Goal: Task Accomplishment & Management: Manage account settings

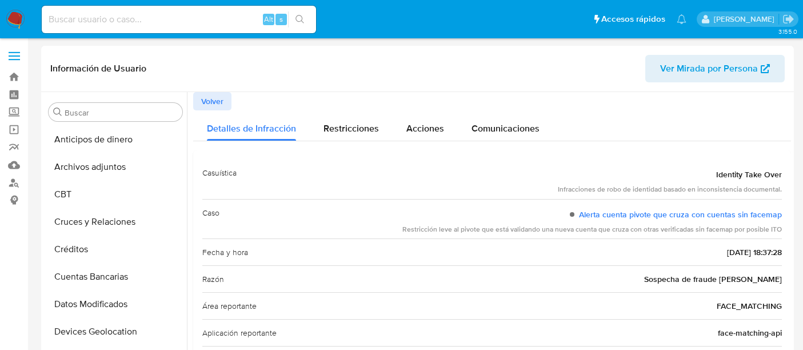
select select "10"
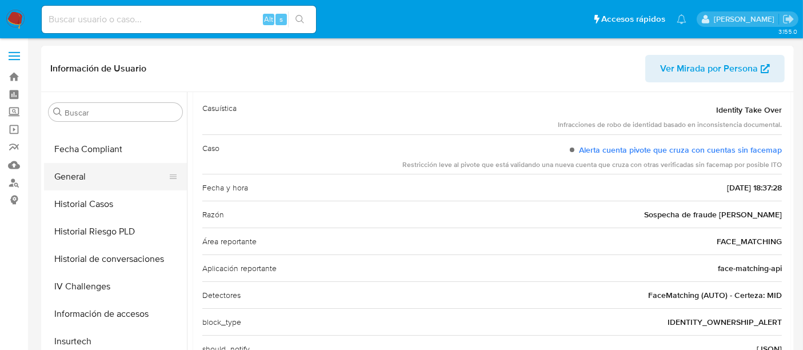
click at [128, 173] on button "General" at bounding box center [111, 176] width 134 height 27
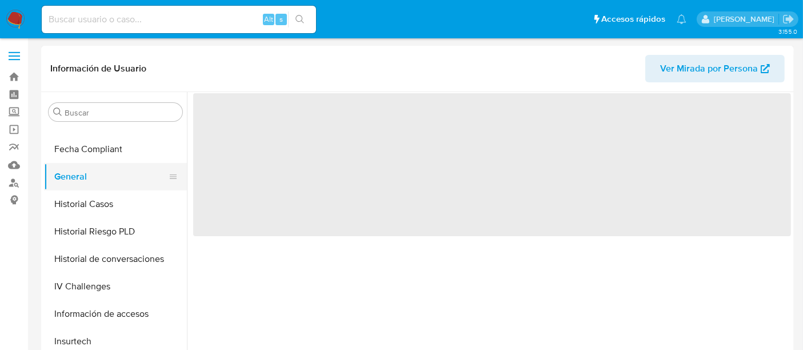
scroll to position [0, 0]
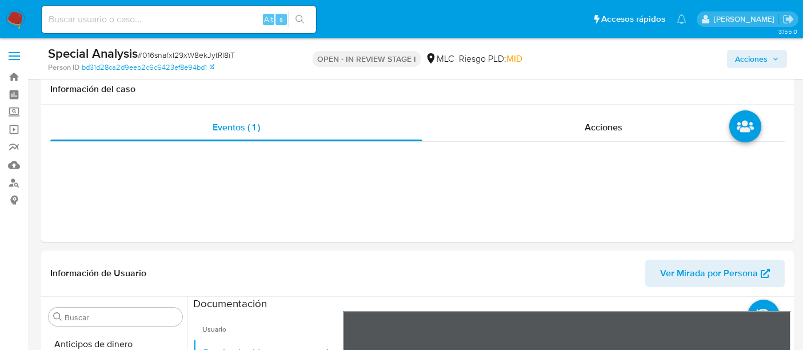
select select "10"
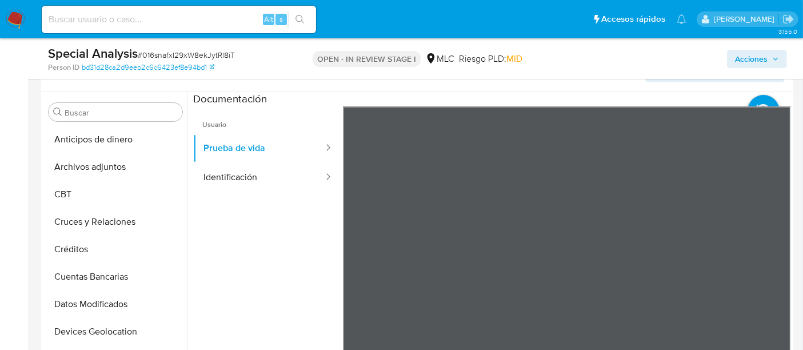
scroll to position [43, 0]
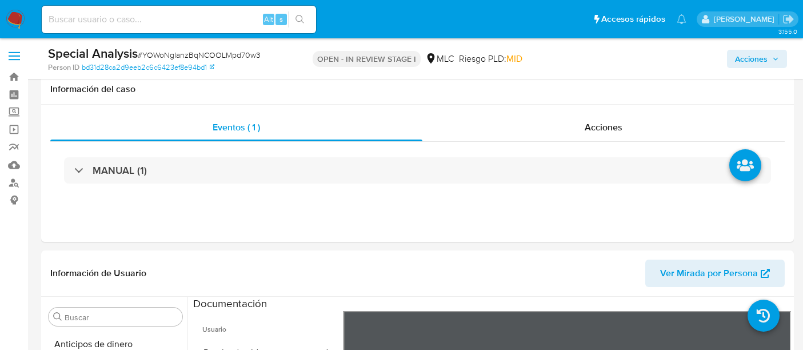
select select "10"
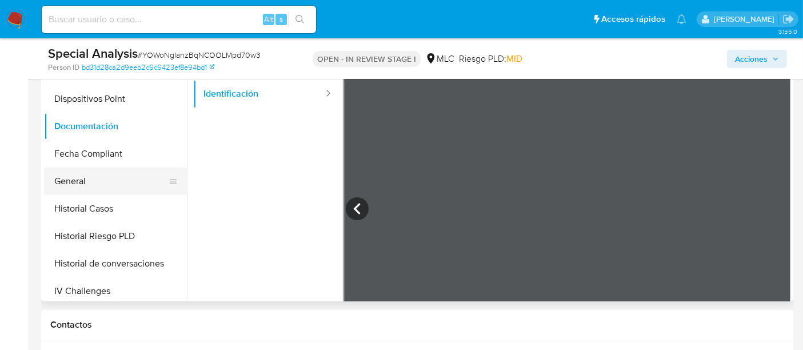
scroll to position [207, 0]
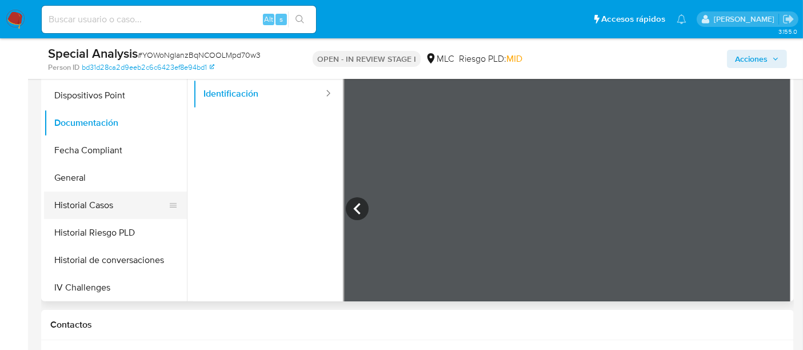
click at [95, 198] on button "Historial Casos" at bounding box center [111, 204] width 134 height 27
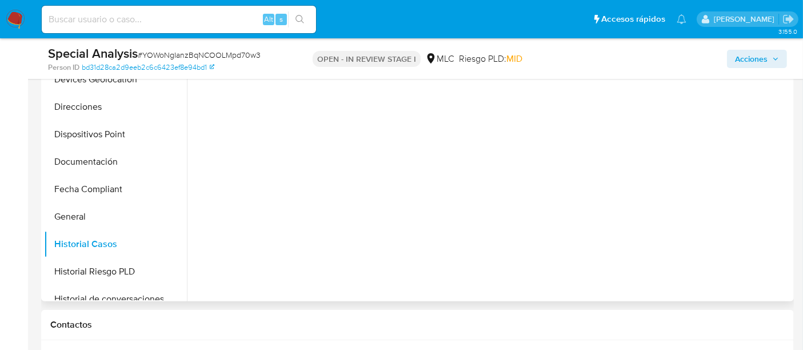
scroll to position [165, 0]
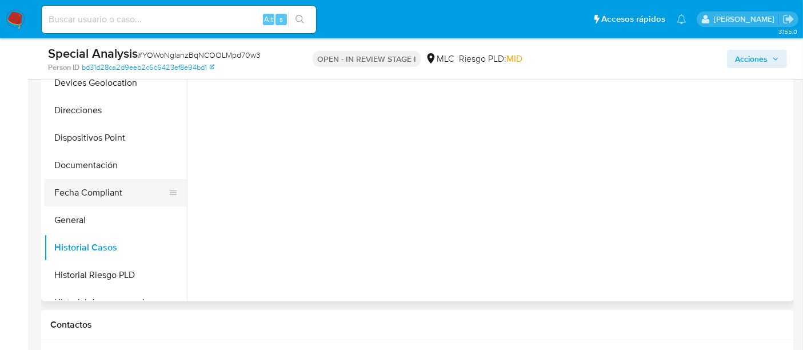
click at [115, 203] on button "Fecha Compliant" at bounding box center [111, 192] width 134 height 27
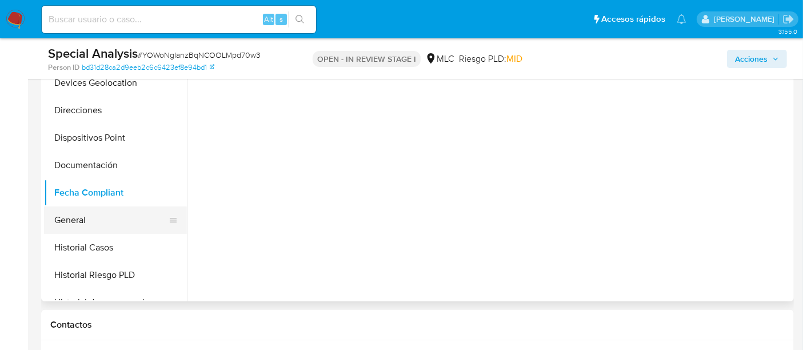
click at [109, 218] on button "General" at bounding box center [111, 219] width 134 height 27
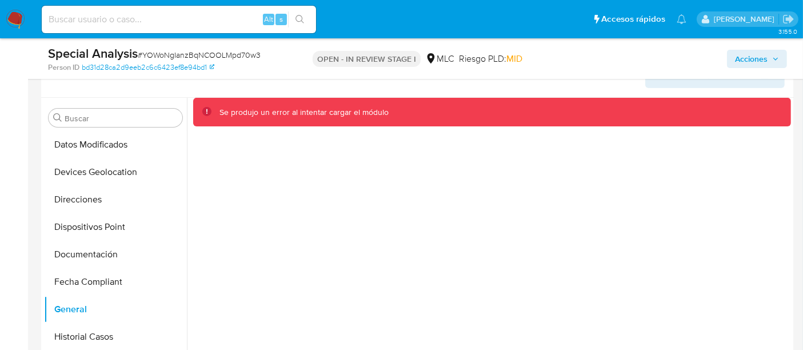
scroll to position [196, 0]
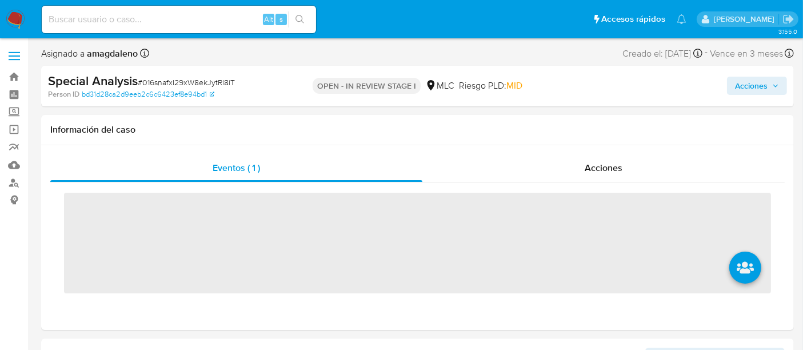
scroll to position [482, 0]
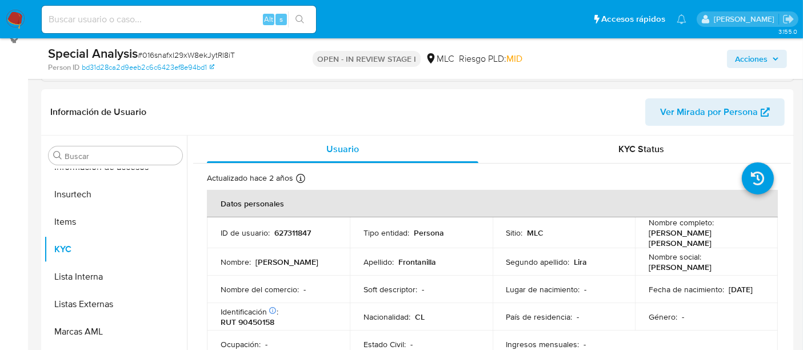
select select "10"
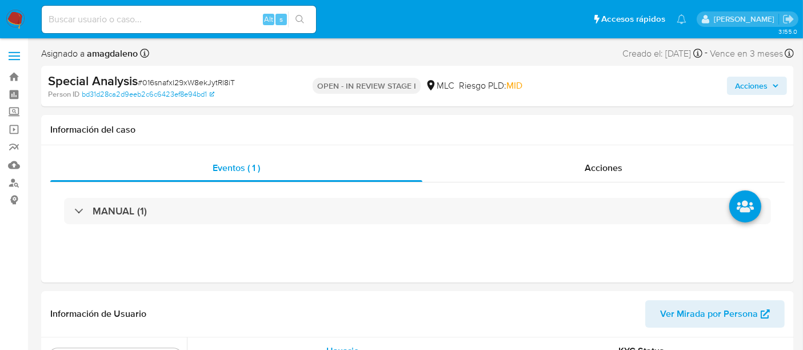
scroll to position [0, 0]
click at [746, 83] on span "Acciones" at bounding box center [751, 86] width 33 height 18
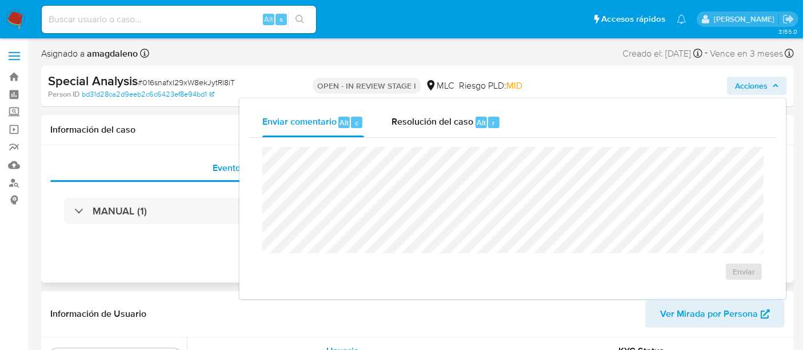
click at [191, 254] on div "Eventos ( 1 ) Acciones MANUAL (1)" at bounding box center [417, 213] width 752 height 137
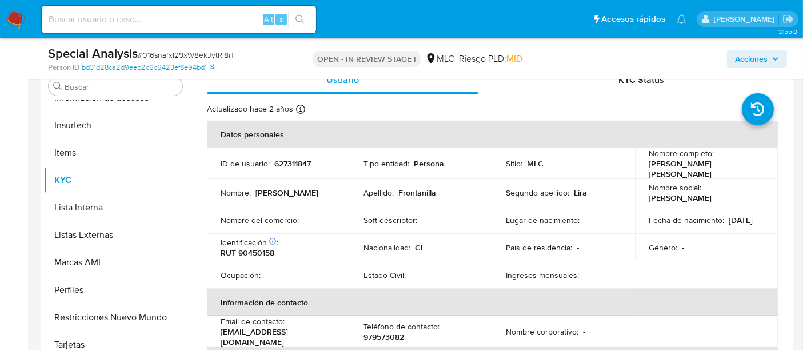
scroll to position [262, 0]
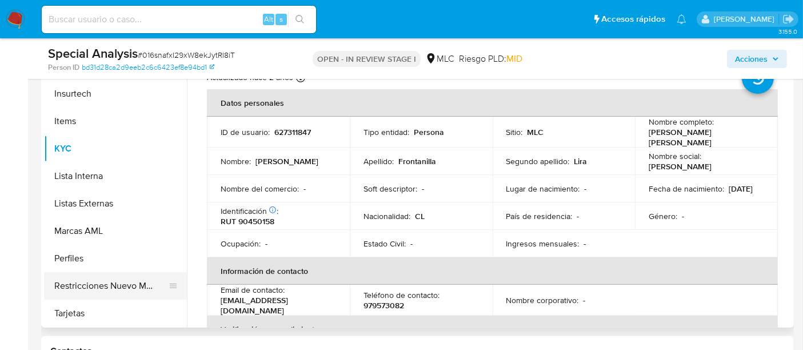
click at [120, 284] on button "Restricciones Nuevo Mundo" at bounding box center [111, 285] width 134 height 27
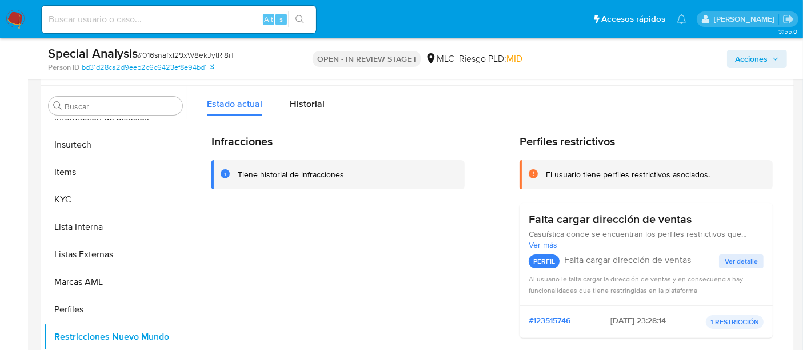
scroll to position [206, 0]
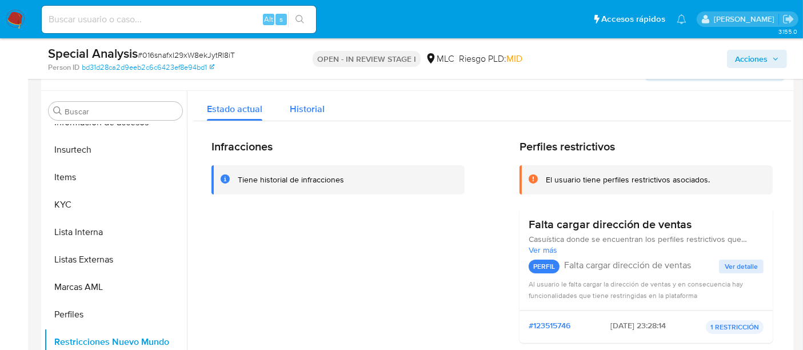
click at [284, 110] on button "Historial" at bounding box center [307, 106] width 62 height 30
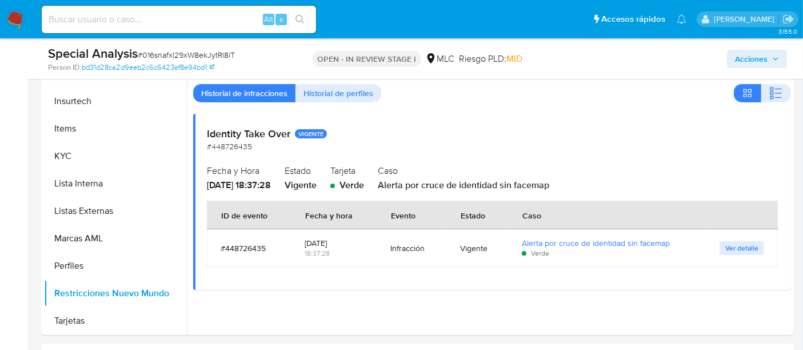
scroll to position [256, 0]
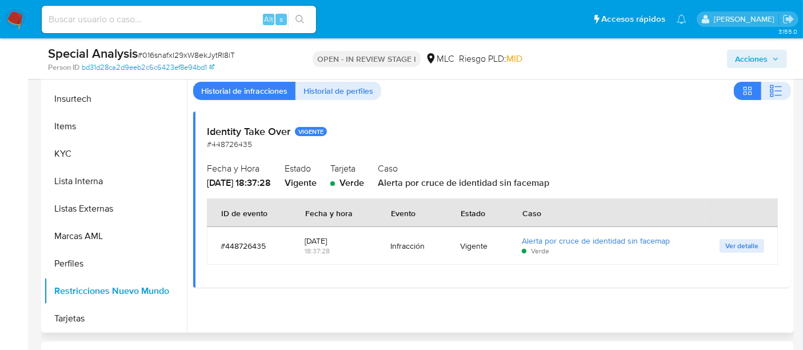
click at [439, 183] on span "Alerta por cruce de identidad sin facemap" at bounding box center [463, 182] width 171 height 13
drag, startPoint x: 682, startPoint y: 244, endPoint x: 496, endPoint y: 249, distance: 186.3
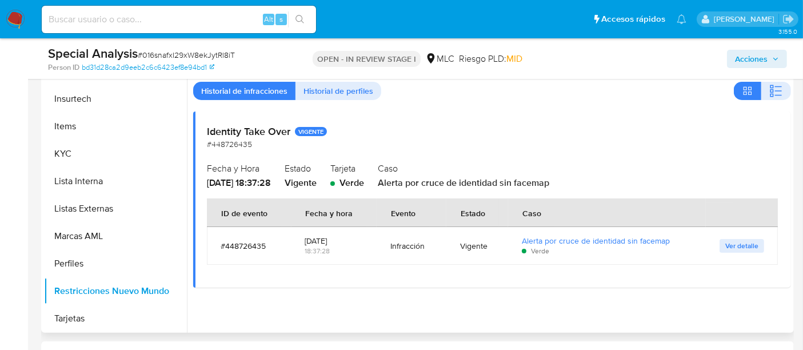
click at [496, 249] on tr "#448726435 2025-08-04 18:37:28 Infracción Vigente Alerta por cruce de identidad…" at bounding box center [492, 246] width 571 height 38
click at [249, 129] on h2 "Identity Take Over VIGENTE" at bounding box center [492, 131] width 570 height 13
click at [237, 134] on h2 "Identity Take Over VIGENTE" at bounding box center [492, 131] width 570 height 13
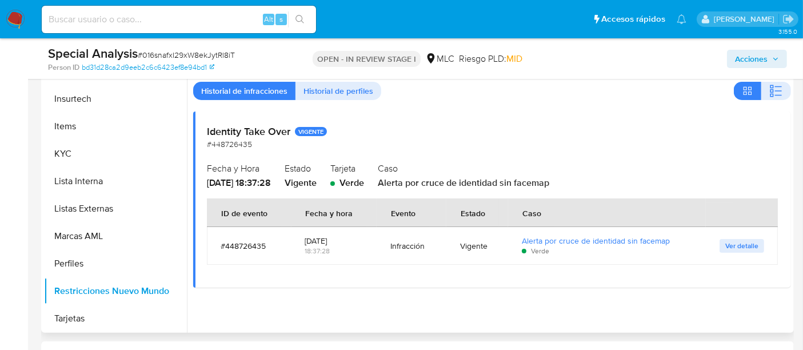
click at [237, 134] on h2 "Identity Take Over VIGENTE" at bounding box center [492, 131] width 570 height 13
click at [121, 156] on button "KYC" at bounding box center [111, 153] width 134 height 27
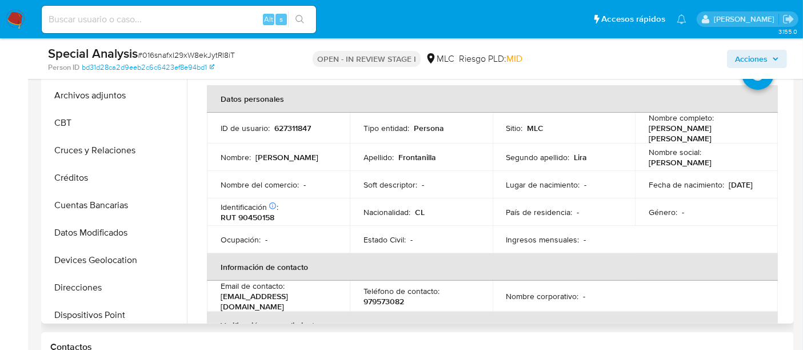
scroll to position [9, 0]
click at [109, 149] on button "Cruces y Relaciones" at bounding box center [111, 151] width 134 height 27
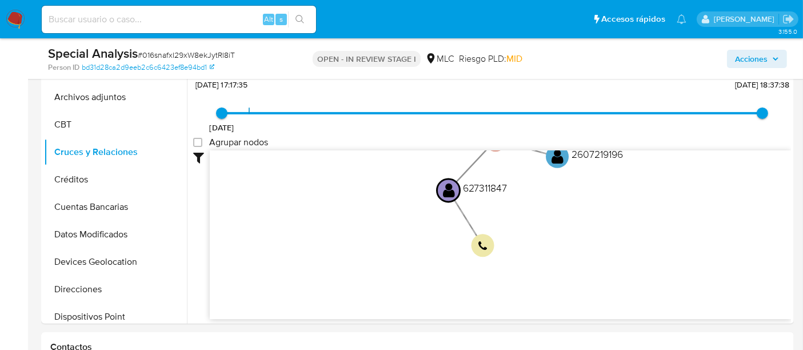
scroll to position [283, 0]
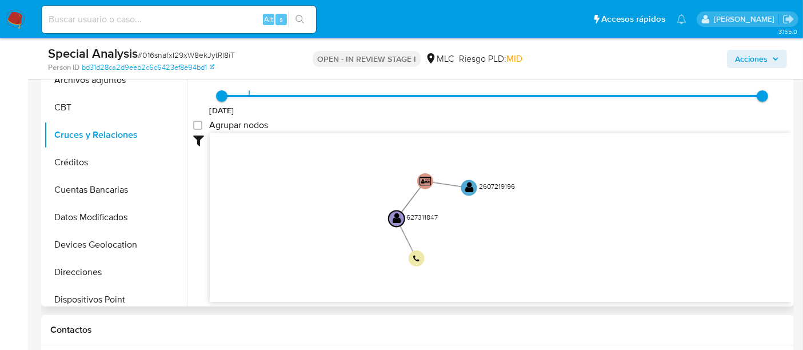
drag, startPoint x: 615, startPoint y: 213, endPoint x: 509, endPoint y: 243, distance: 110.6
click at [509, 243] on icon "phone-695b4800ad69a33139d5e247e87be9d7  user-627311847  627311847 person-bd31…" at bounding box center [500, 216] width 581 height 166
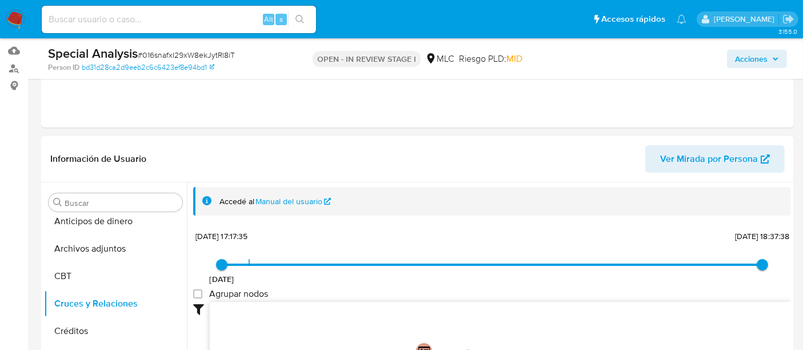
scroll to position [104, 0]
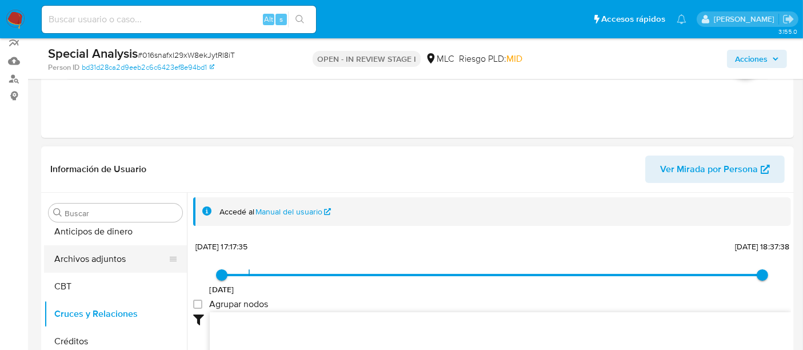
click at [121, 253] on button "Archivos adjuntos" at bounding box center [111, 258] width 134 height 27
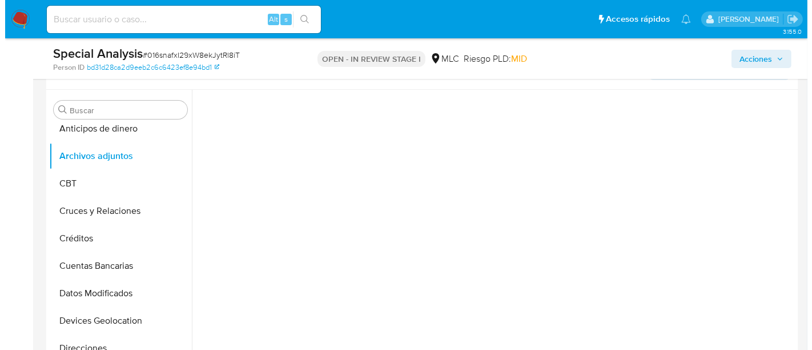
scroll to position [202, 0]
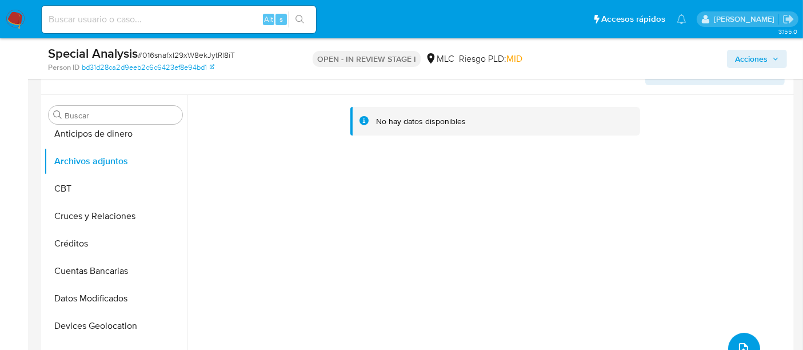
click at [742, 343] on icon "upload-file" at bounding box center [743, 349] width 14 height 14
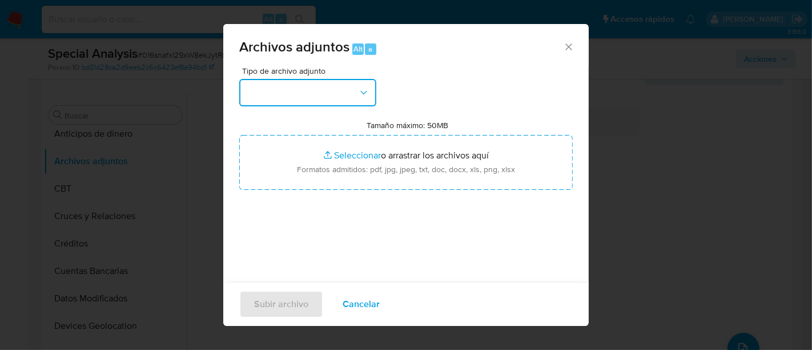
click at [278, 97] on button "button" at bounding box center [307, 92] width 137 height 27
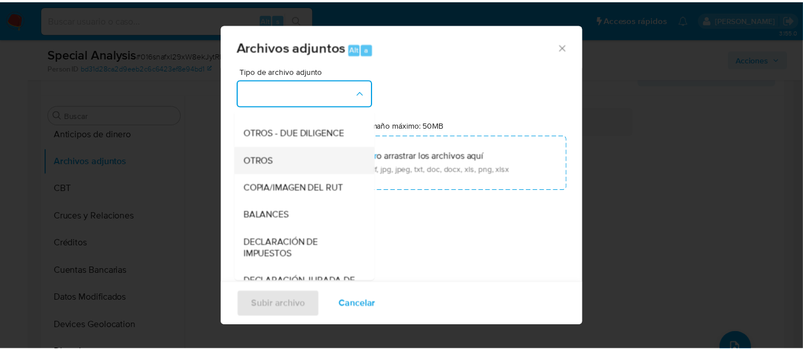
scroll to position [159, 0]
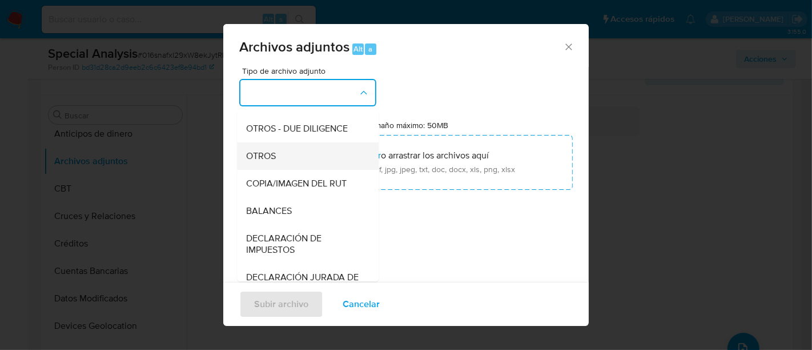
click at [284, 170] on div "OTROS" at bounding box center [304, 155] width 117 height 27
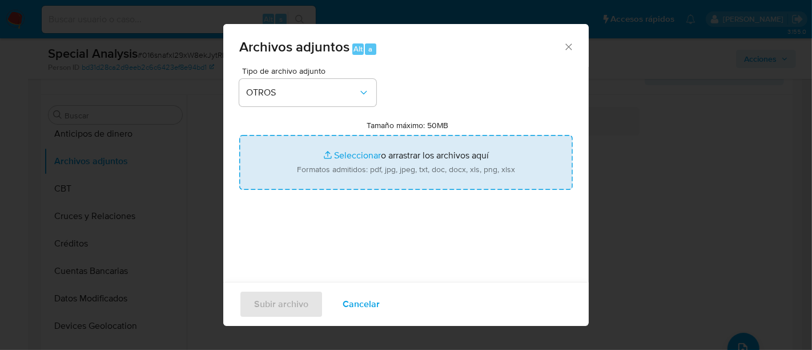
click at [349, 151] on input "Tamaño máximo: 50MB Seleccionar archivos" at bounding box center [406, 162] width 334 height 55
type input "C:\fakepath\627311847 - 20_08_2025 (1).pdf"
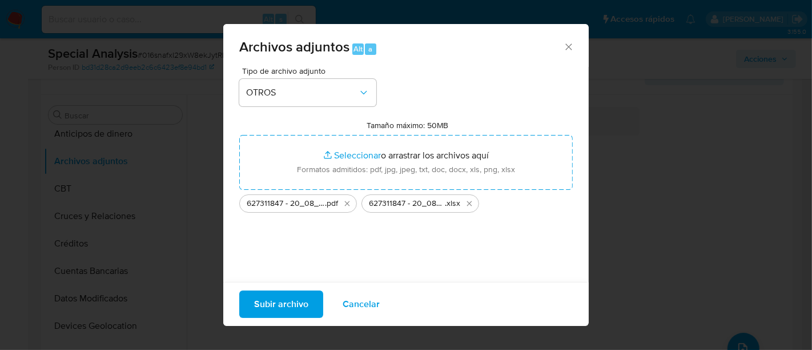
click at [287, 307] on span "Subir archivo" at bounding box center [281, 303] width 54 height 25
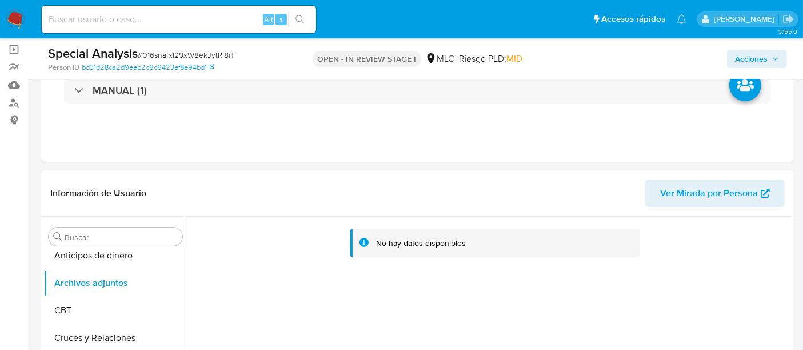
scroll to position [0, 0]
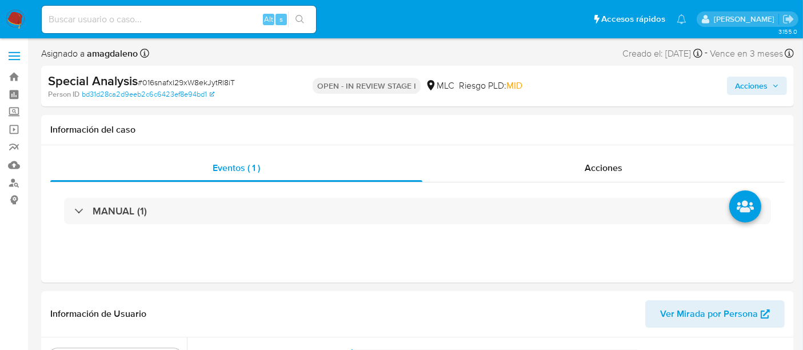
click at [755, 87] on span "Acciones" at bounding box center [751, 86] width 33 height 18
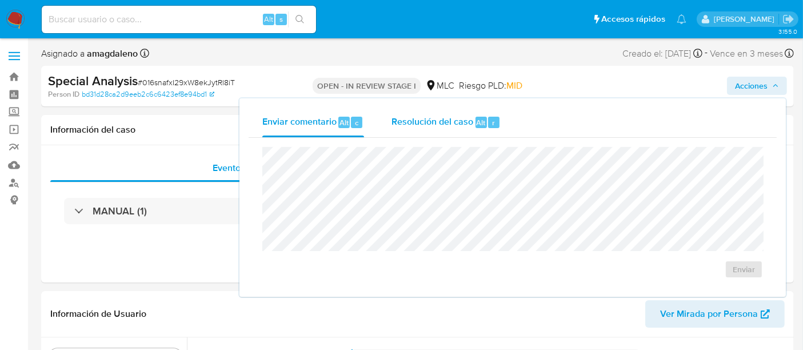
click at [452, 122] on span "Resolución del caso" at bounding box center [432, 121] width 82 height 13
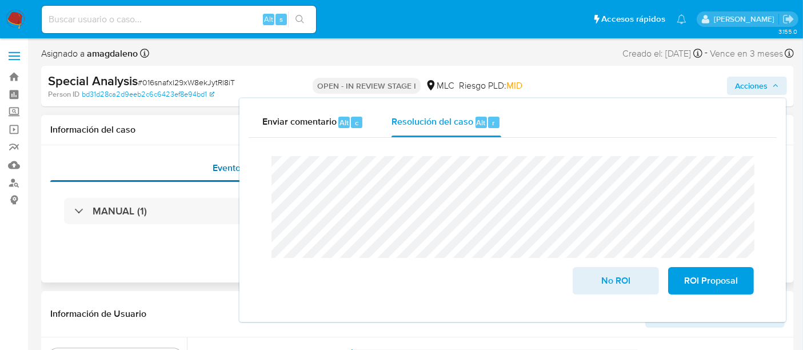
click at [151, 161] on div "Eventos ( 1 )" at bounding box center [236, 167] width 372 height 27
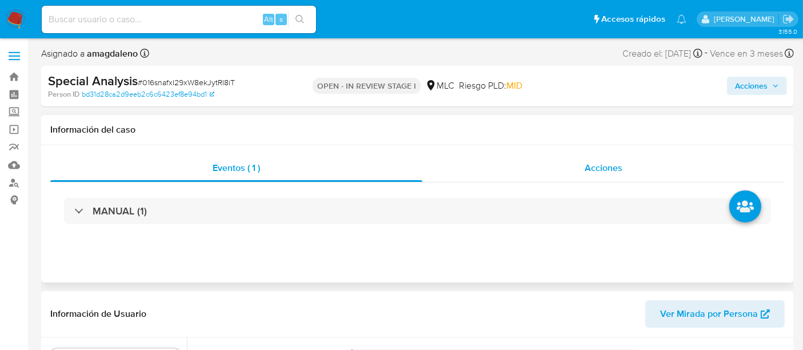
click at [530, 178] on div "Acciones" at bounding box center [603, 167] width 362 height 27
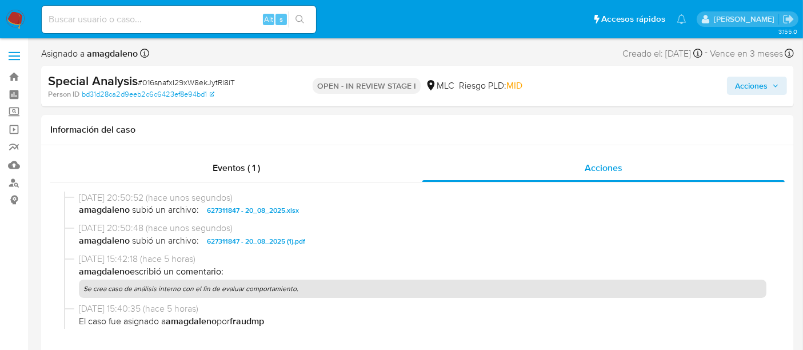
click at [759, 81] on span "Acciones" at bounding box center [751, 86] width 33 height 18
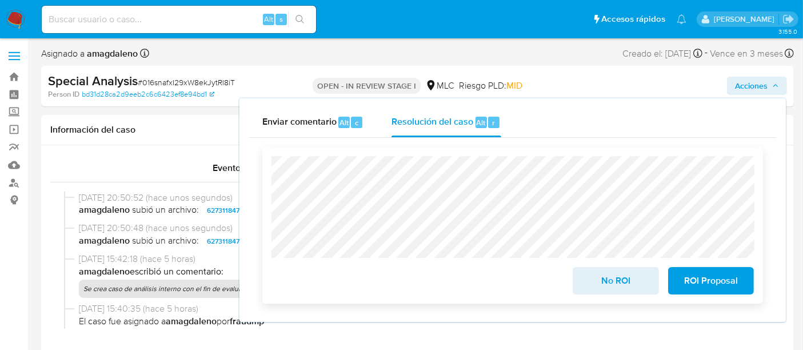
click at [696, 282] on span "ROI Proposal" at bounding box center [711, 280] width 56 height 25
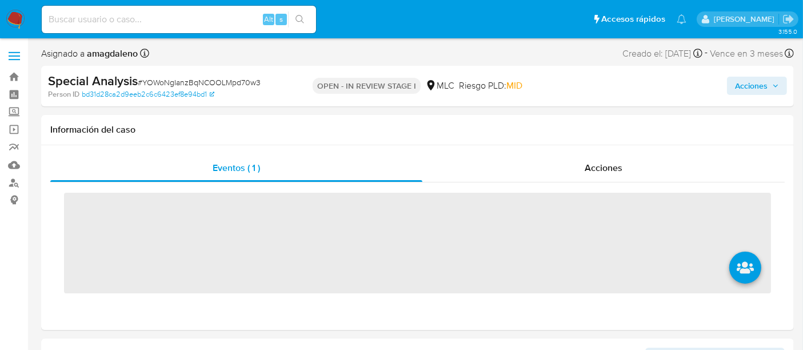
scroll to position [482, 0]
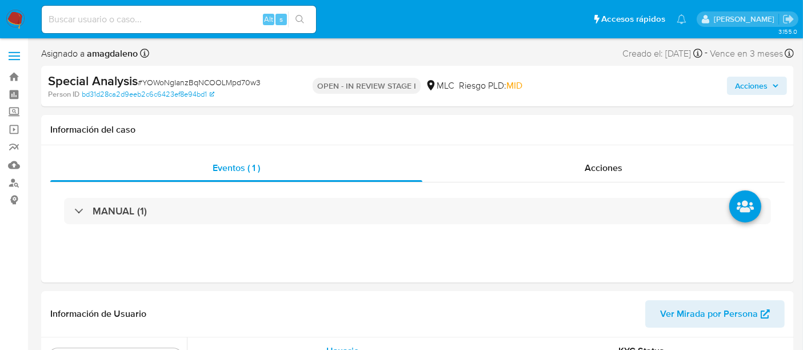
select select "10"
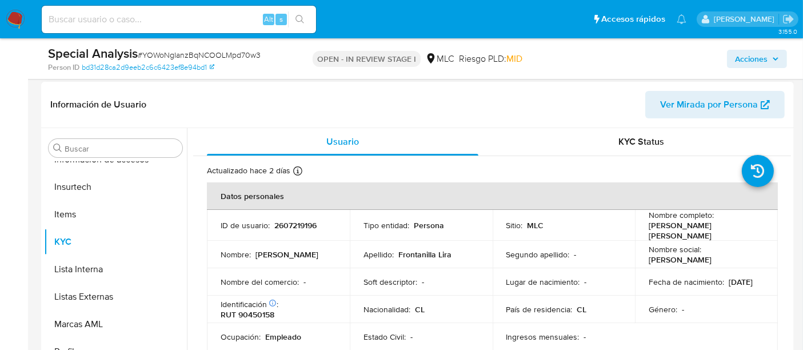
scroll to position [0, 0]
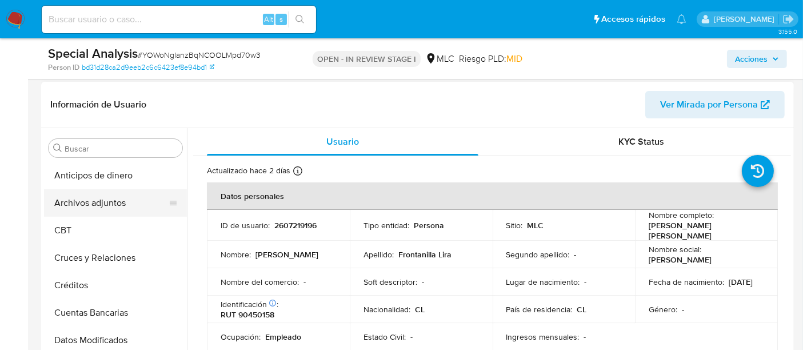
click at [108, 206] on button "Archivos adjuntos" at bounding box center [111, 202] width 134 height 27
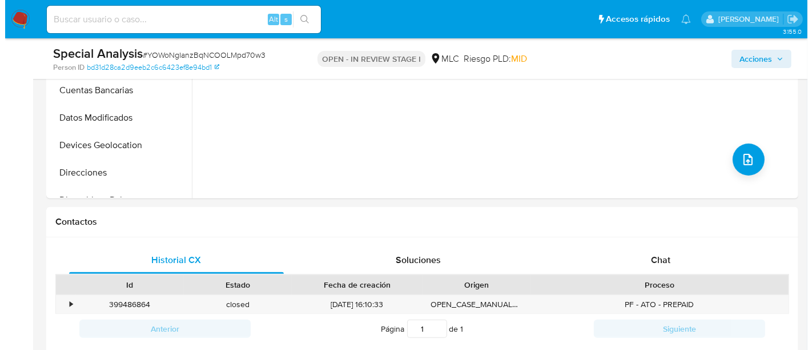
scroll to position [388, 0]
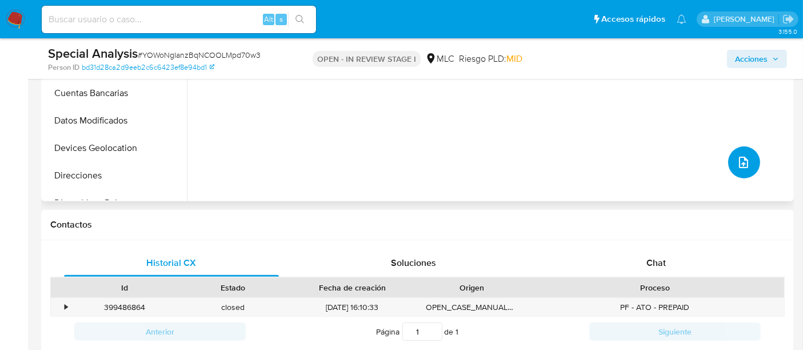
click at [743, 161] on icon "upload-file" at bounding box center [743, 162] width 14 height 14
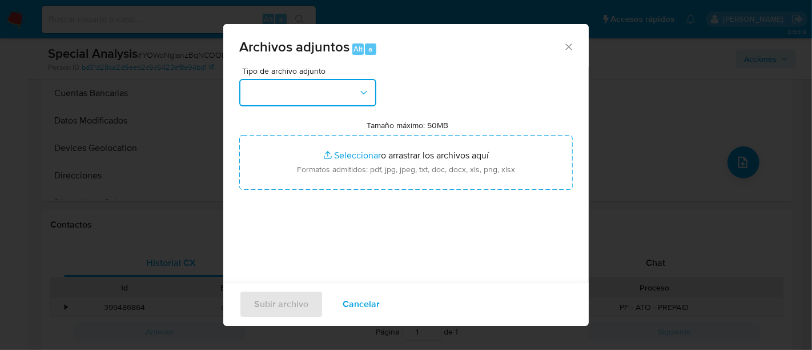
click at [331, 83] on button "button" at bounding box center [307, 92] width 137 height 27
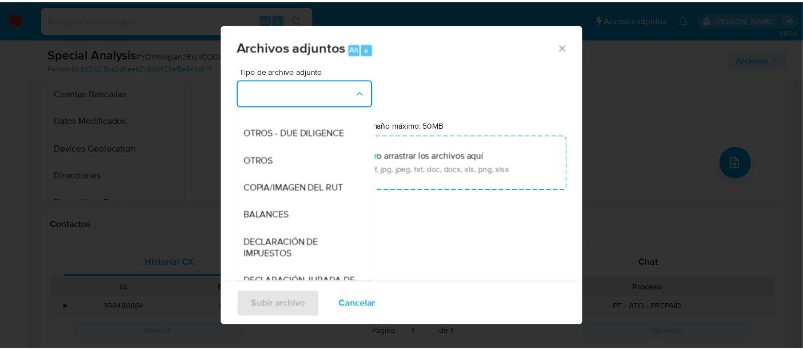
scroll to position [161, 0]
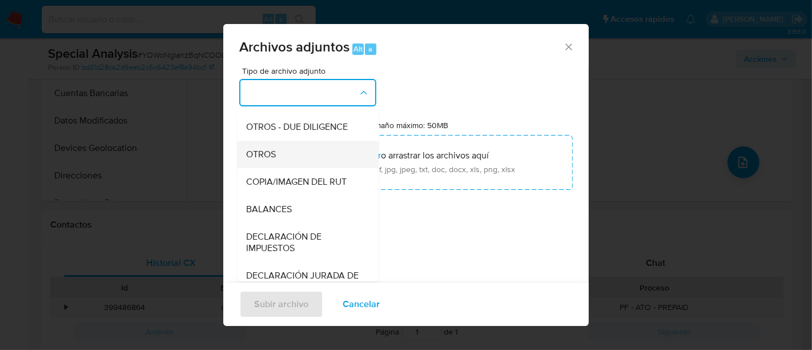
click at [321, 164] on div "OTROS" at bounding box center [304, 154] width 117 height 27
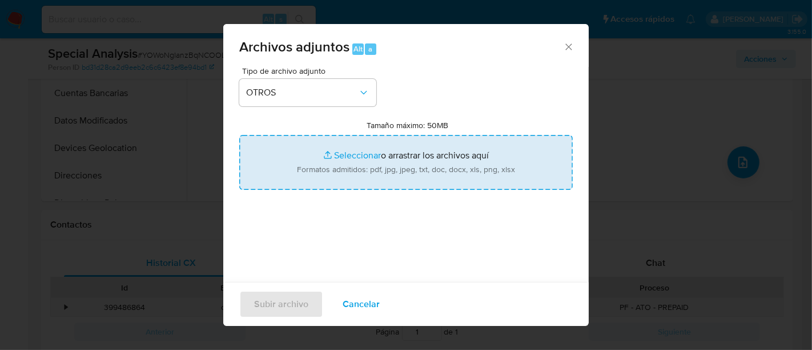
click at [357, 151] on input "Tamaño máximo: 50MB Seleccionar archivos" at bounding box center [406, 162] width 334 height 55
type input "C:\fakepath\2607219196 - 20_08_2025 (1).xlsx"
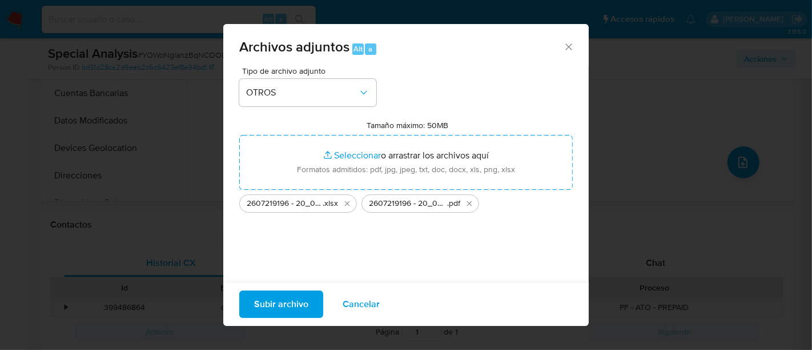
click at [288, 308] on span "Subir archivo" at bounding box center [281, 303] width 54 height 25
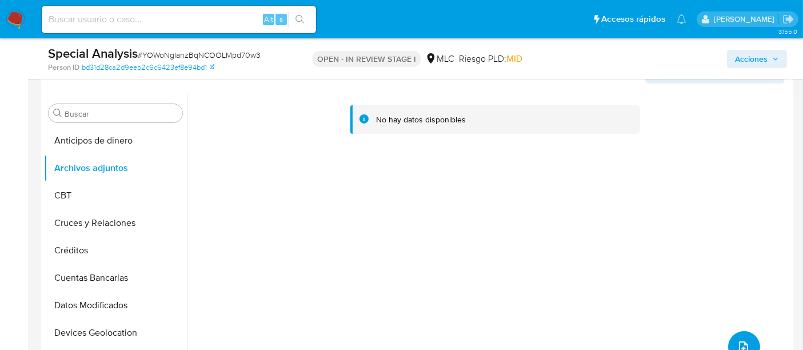
scroll to position [215, 0]
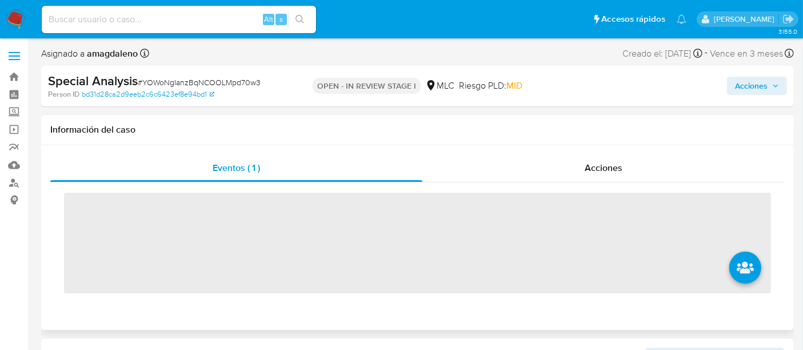
scroll to position [482, 0]
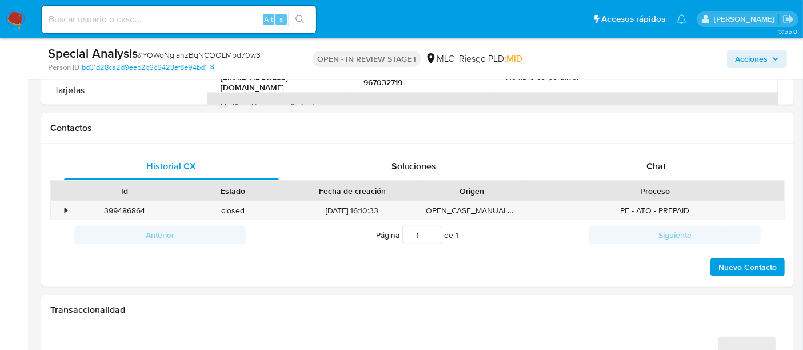
select select "10"
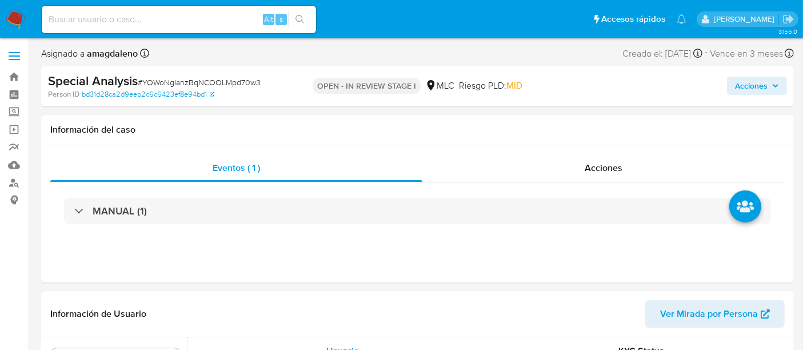
scroll to position [9, 0]
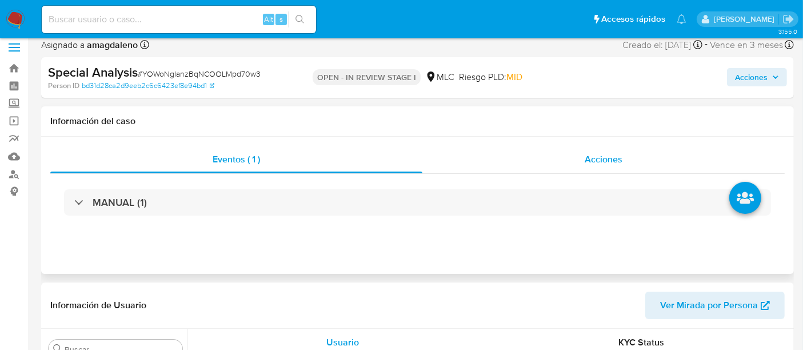
click at [547, 161] on div "Acciones" at bounding box center [603, 159] width 362 height 27
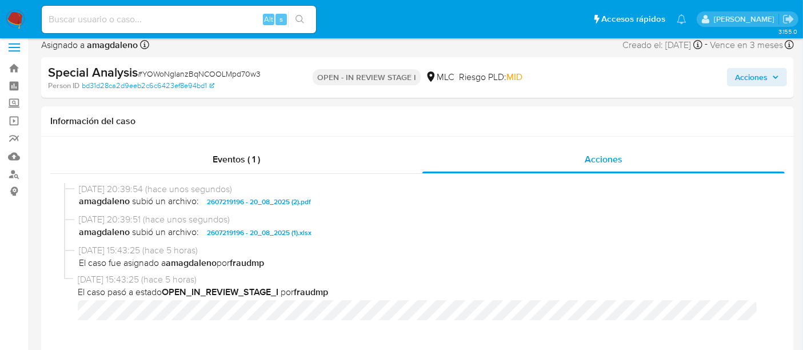
click at [756, 83] on span "Acciones" at bounding box center [751, 77] width 33 height 18
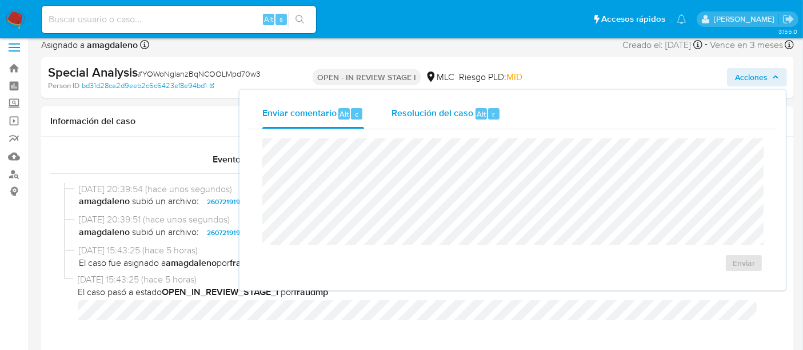
click at [414, 117] on span "Resolución del caso" at bounding box center [432, 113] width 82 height 13
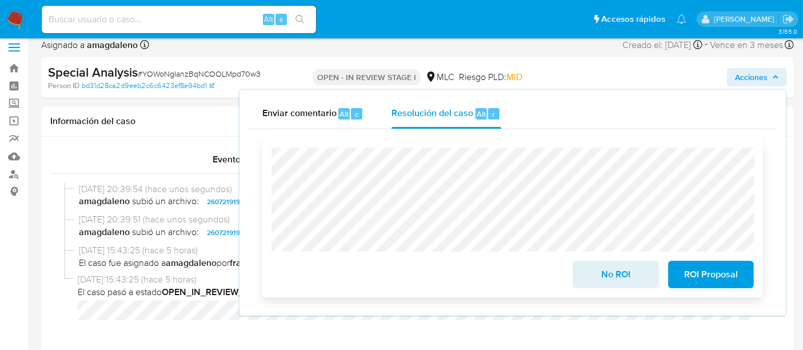
click at [690, 272] on span "ROI Proposal" at bounding box center [711, 274] width 56 height 25
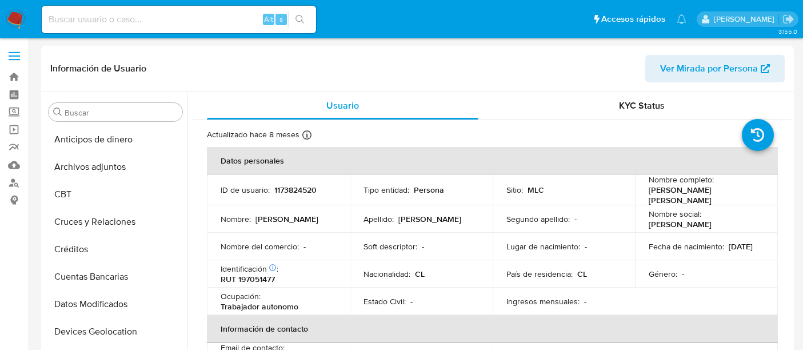
select select "10"
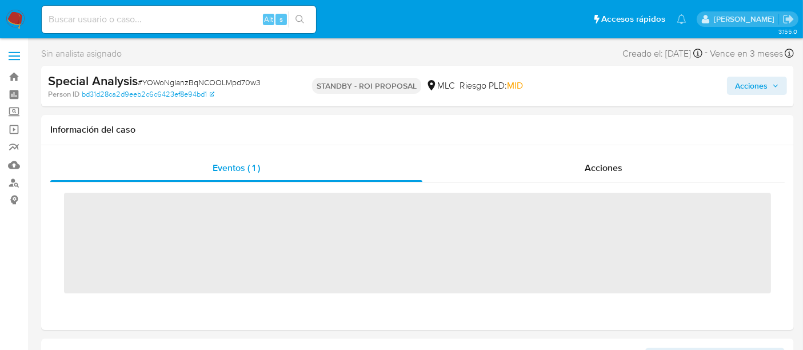
scroll to position [482, 0]
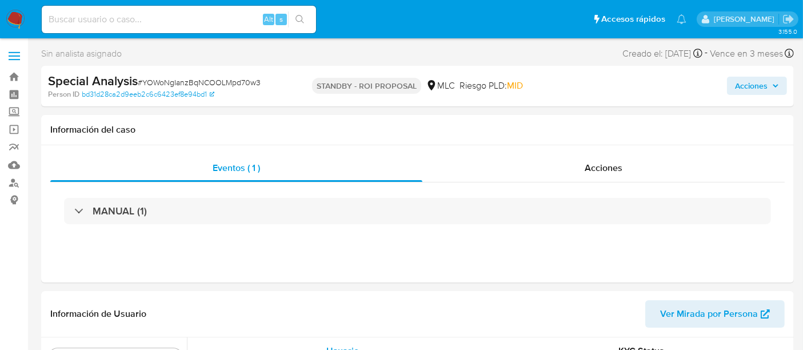
select select "10"
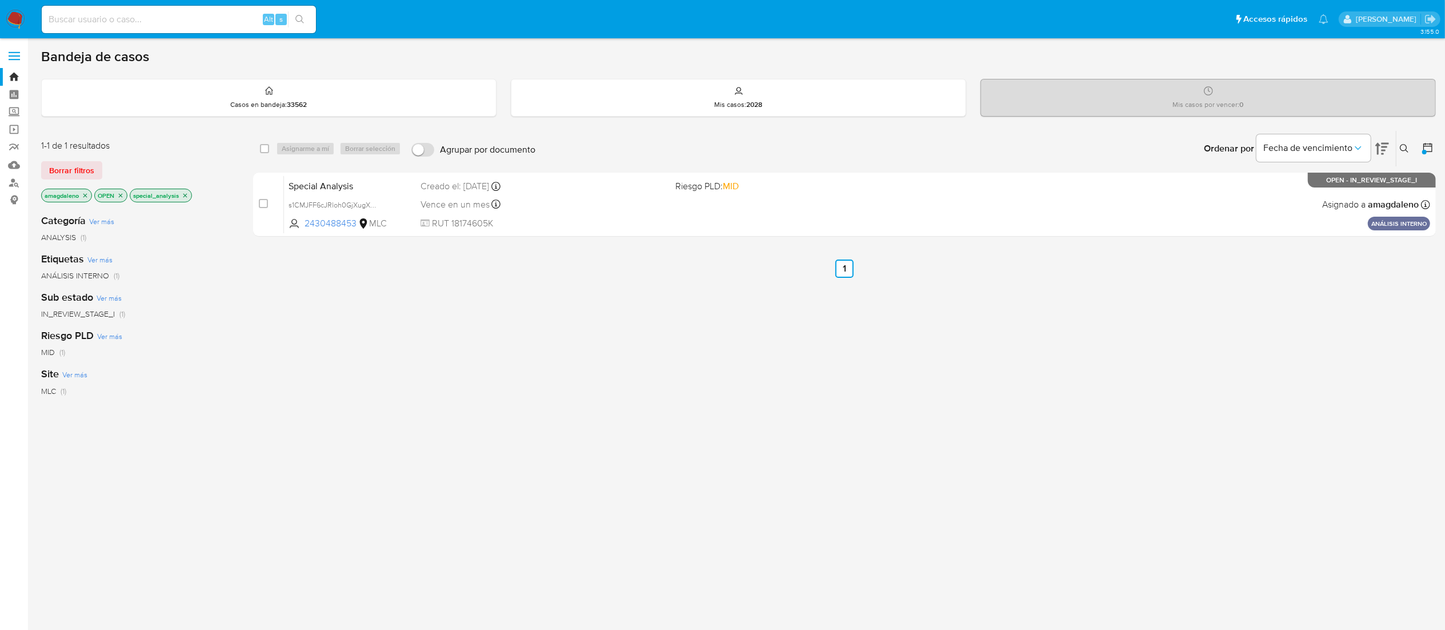
click at [185, 196] on icon "close-filter" at bounding box center [185, 195] width 7 height 7
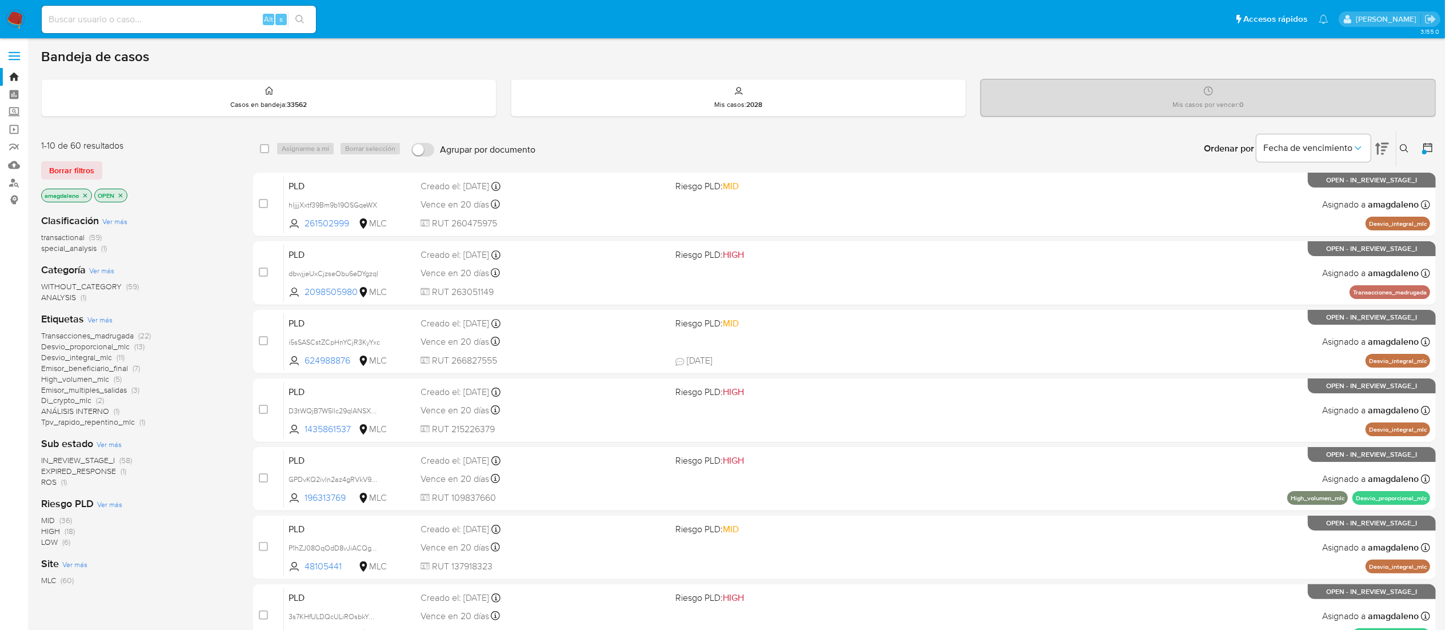
click at [87, 349] on span "ANÁLISIS INTERNO" at bounding box center [75, 410] width 68 height 11
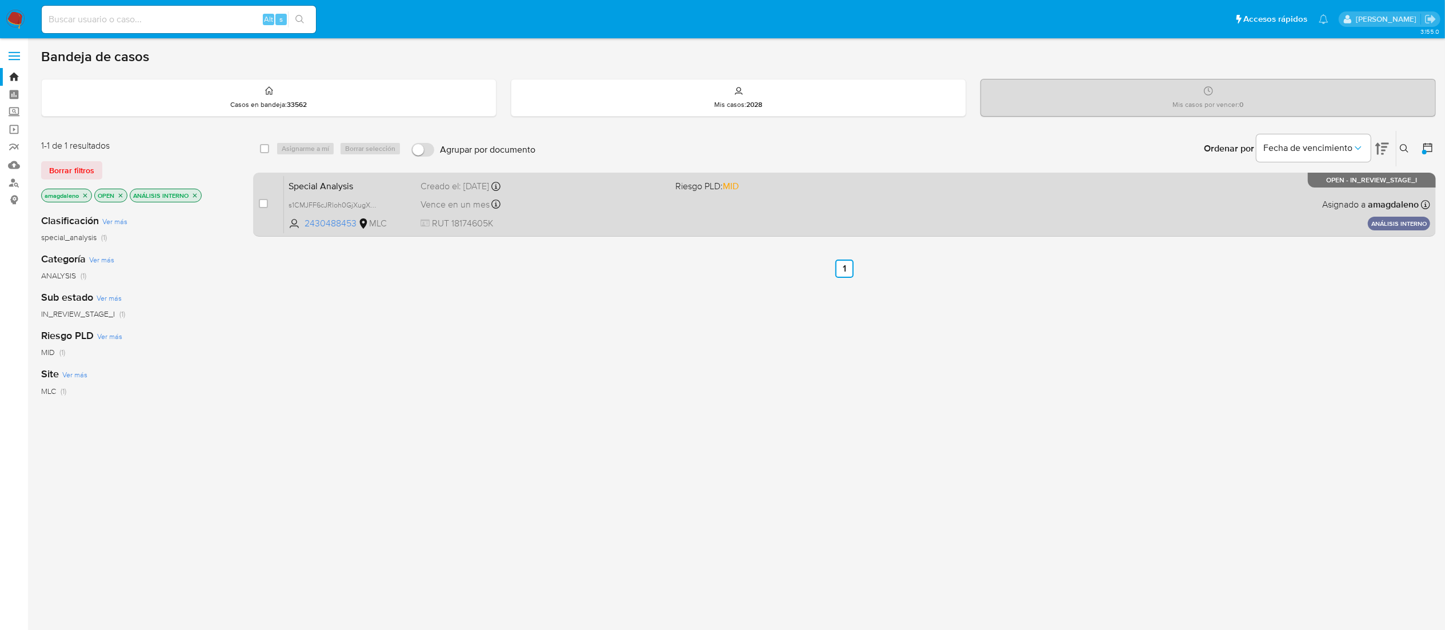
click at [615, 201] on div "Vence en un mes Vence el 24/09/2025 14:06:08" at bounding box center [543, 204] width 246 height 15
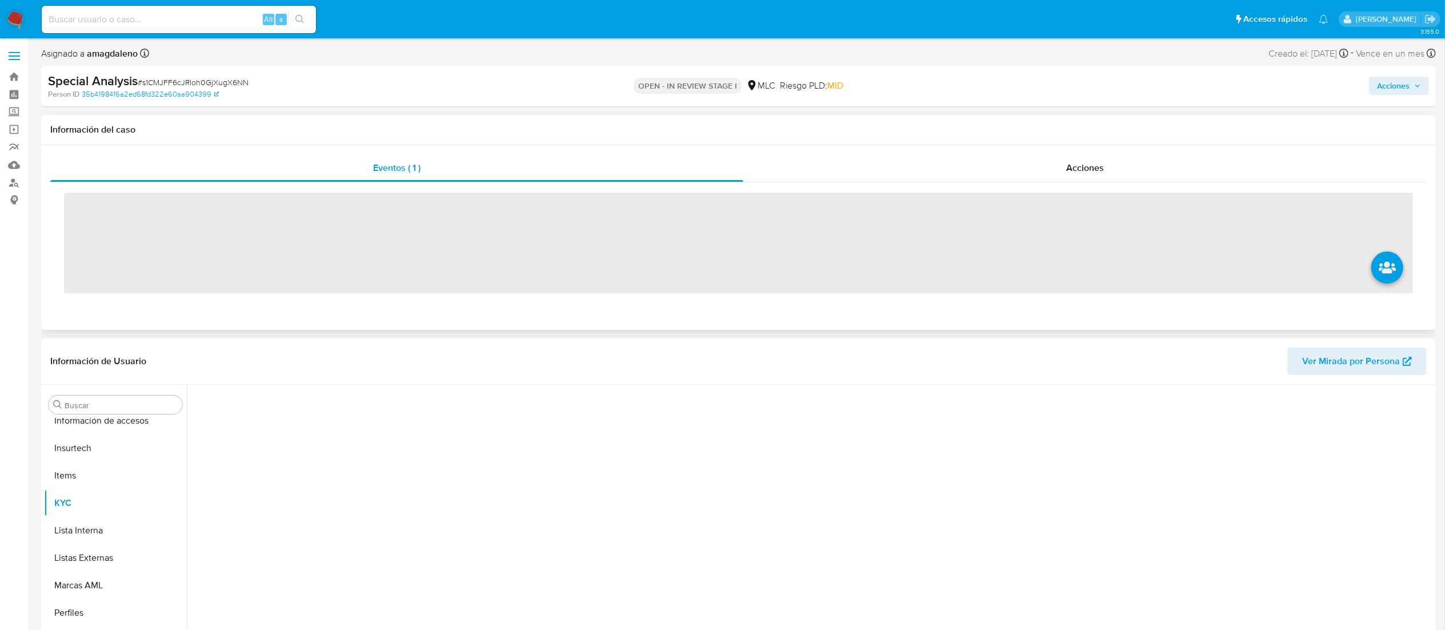
scroll to position [483, 0]
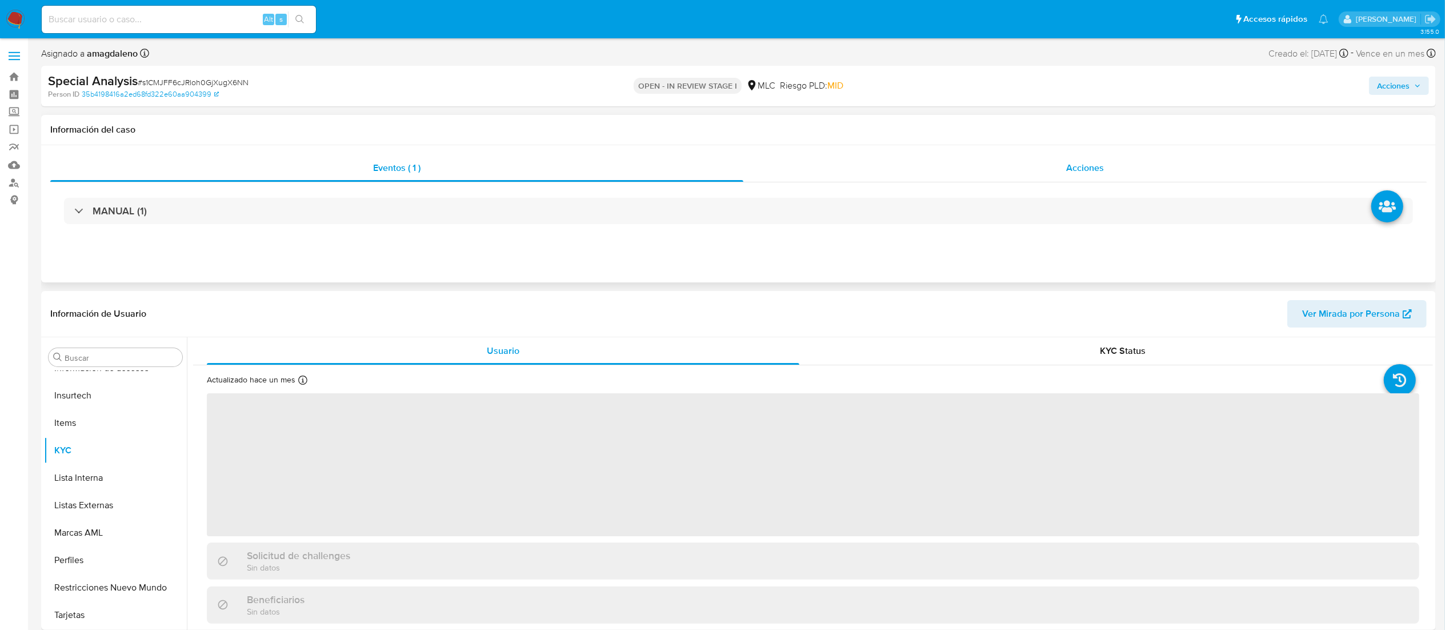
click at [1125, 160] on div "Acciones" at bounding box center [1084, 167] width 683 height 27
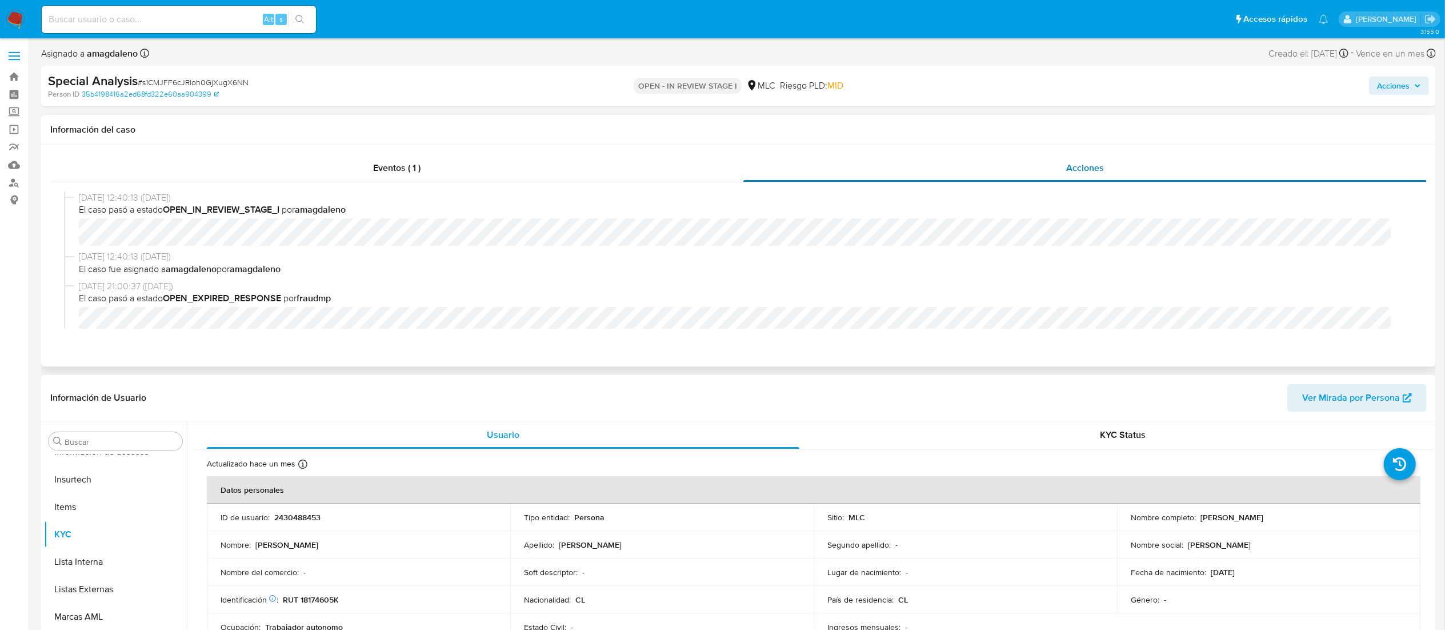
select select "10"
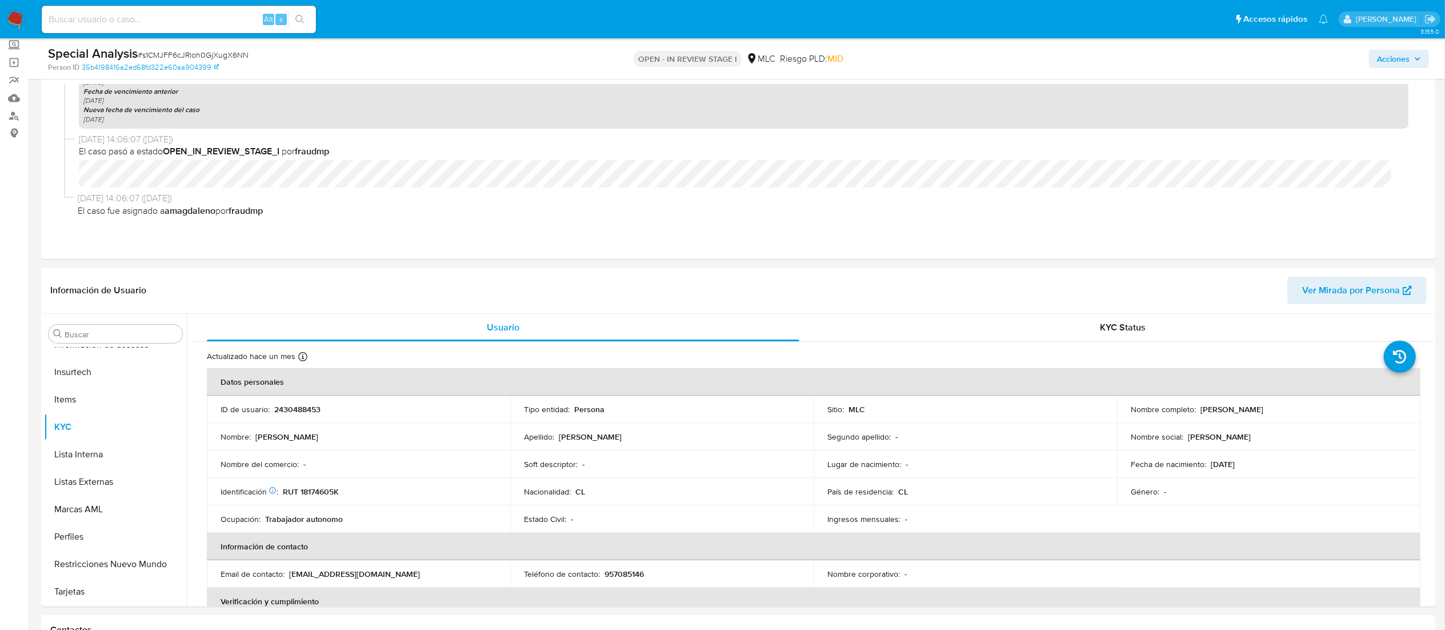
scroll to position [0, 0]
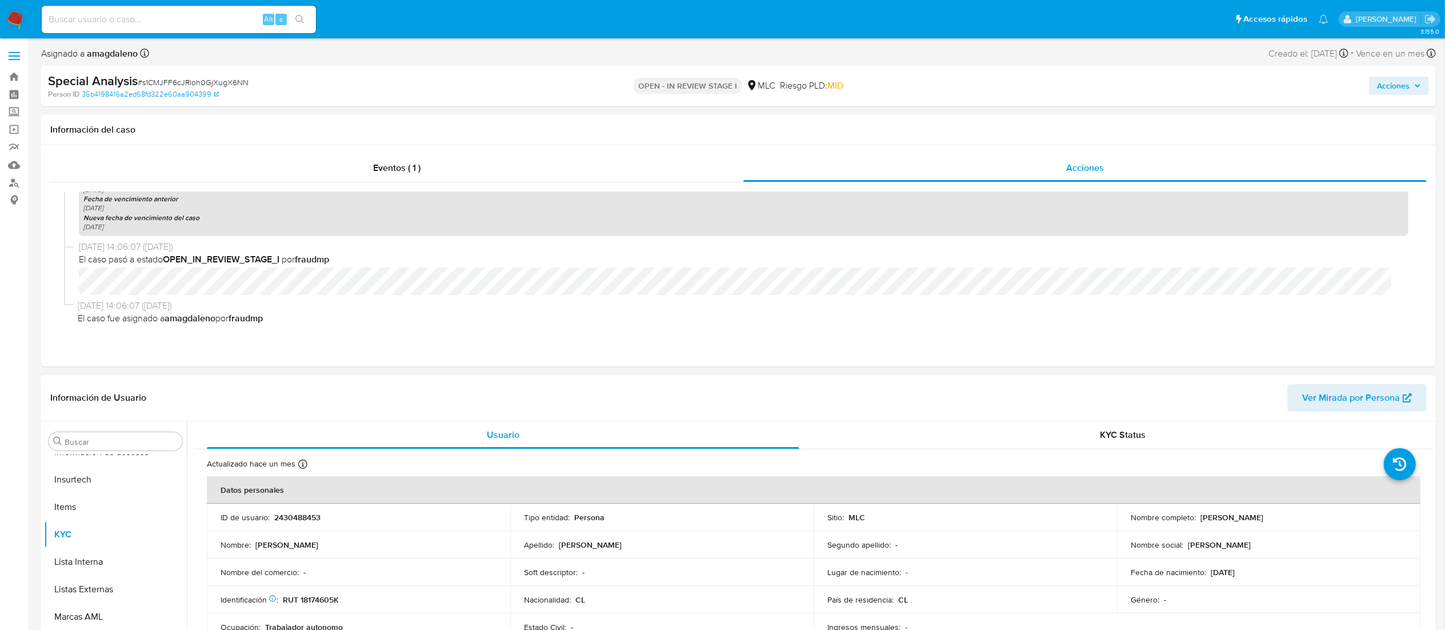
click at [295, 524] on td "ID de usuario : 2430488453" at bounding box center [358, 516] width 303 height 27
click at [295, 514] on p "2430488453" at bounding box center [297, 517] width 46 height 10
click at [159, 86] on span "# s1CMJFF6cJRloh0GjXugX6NN" at bounding box center [193, 82] width 111 height 11
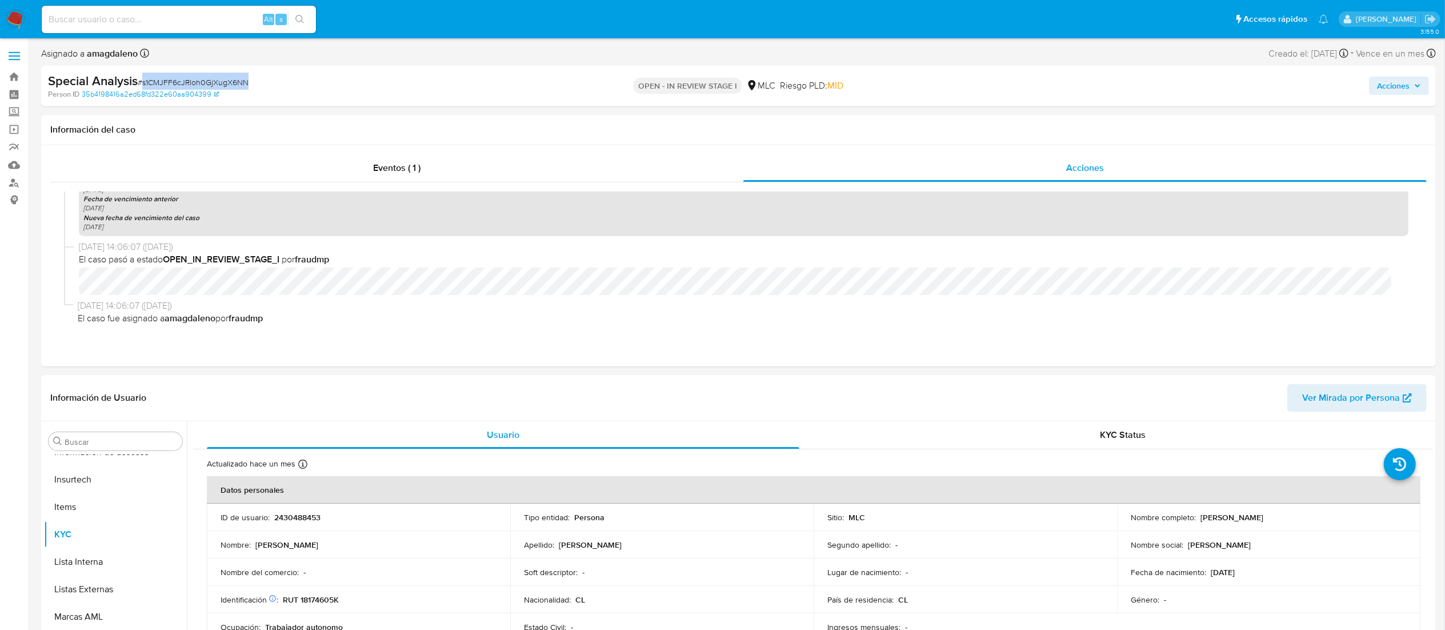
copy span "s1CMJFF6cJRloh0GjXugX6NN"
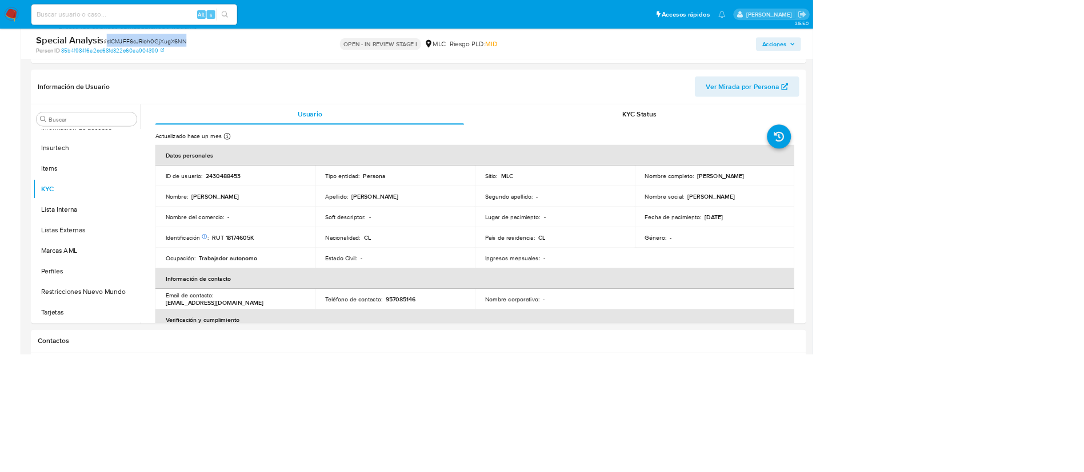
scroll to position [483, 0]
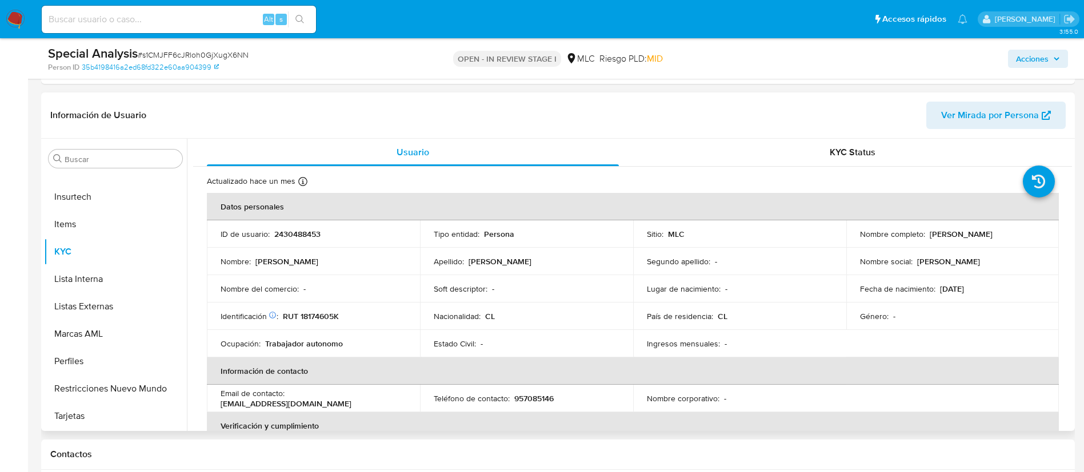
click at [319, 315] on p "RUT 18174605K" at bounding box center [311, 316] width 56 height 10
click at [288, 234] on p "2430488453" at bounding box center [297, 234] width 46 height 10
copy p "2430488453"
